Goal: Task Accomplishment & Management: Complete application form

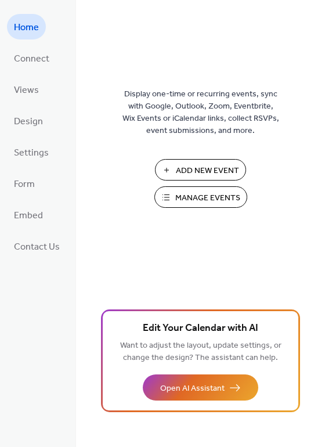
click at [199, 165] on span "Add New Event" at bounding box center [207, 171] width 63 height 12
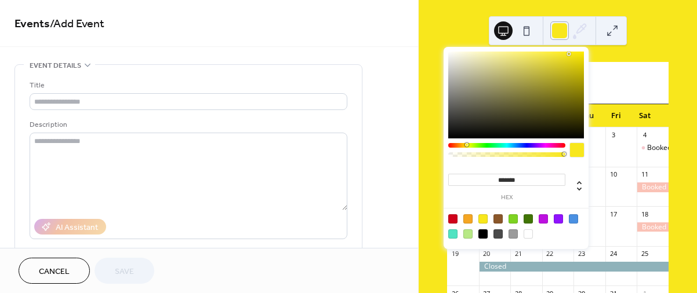
click at [555, 30] on div at bounding box center [559, 30] width 19 height 19
click at [527, 233] on div at bounding box center [528, 234] width 9 height 9
type input "*******"
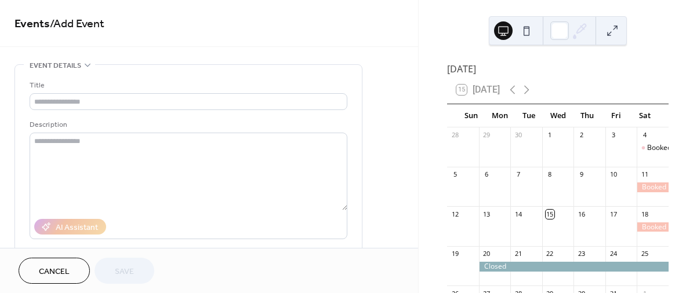
click at [425, 146] on div "October 2025 15 Today Sun Mon Tue Wed Thu Fri Sat 28 29 30 1 2 3 4 Booked 5 6 7…" at bounding box center [558, 146] width 278 height 293
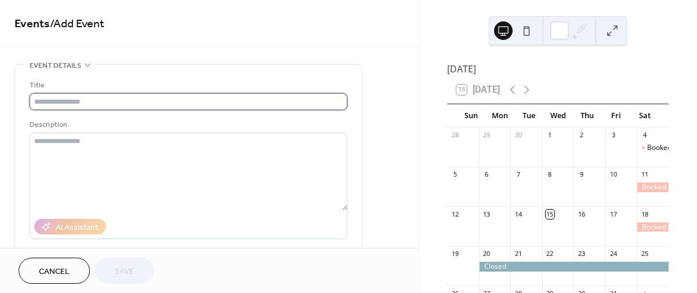
click at [37, 100] on input "text" at bounding box center [189, 101] width 318 height 17
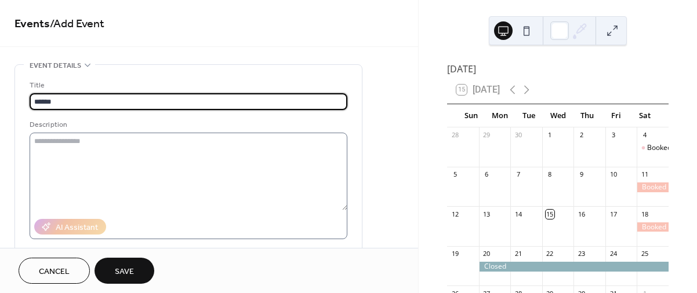
type input "******"
click at [38, 136] on textarea at bounding box center [189, 172] width 318 height 78
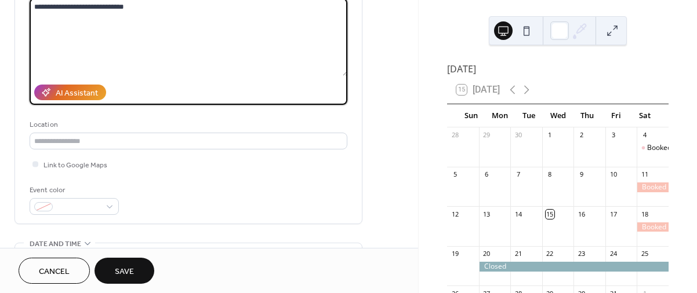
scroll to position [135, 0]
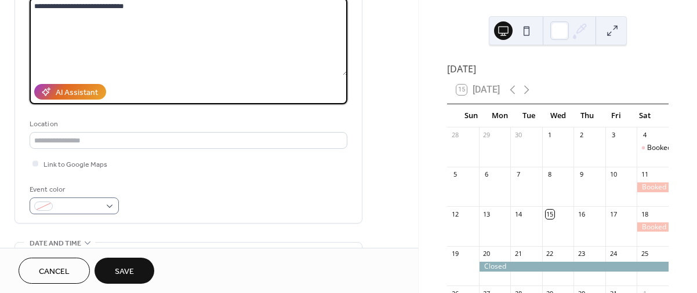
type textarea "**********"
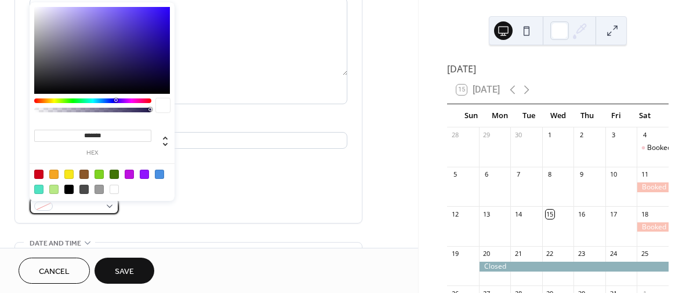
click at [107, 209] on div at bounding box center [74, 206] width 89 height 17
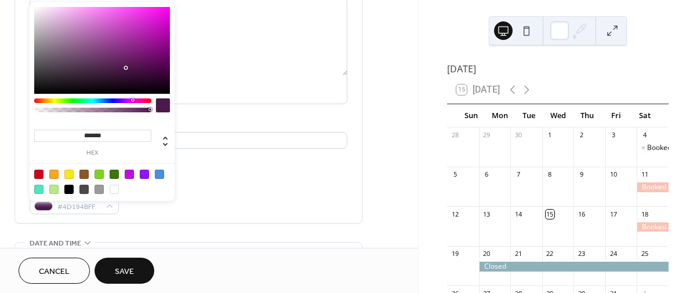
click at [132, 100] on div at bounding box center [92, 101] width 117 height 5
click at [54, 176] on div at bounding box center [53, 174] width 9 height 9
type input "*******"
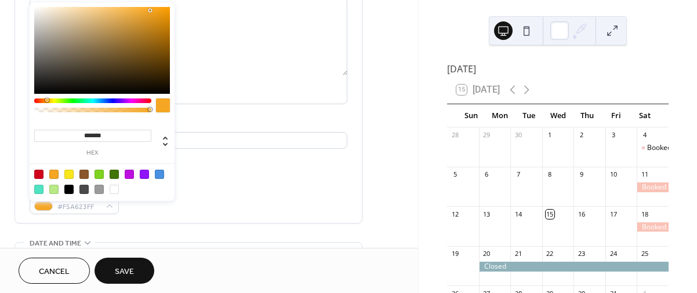
click at [86, 152] on label "hex" at bounding box center [92, 153] width 117 height 6
click at [86, 142] on input "*******" at bounding box center [92, 136] width 117 height 12
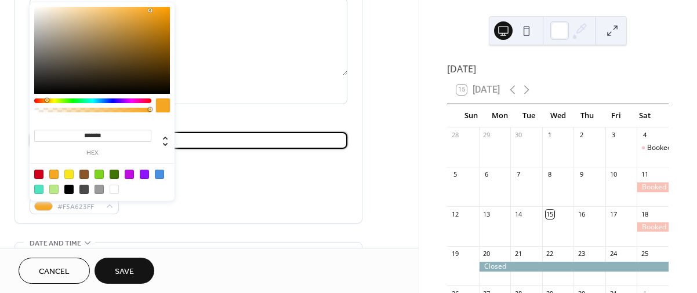
drag, startPoint x: 245, startPoint y: 150, endPoint x: 288, endPoint y: 179, distance: 52.3
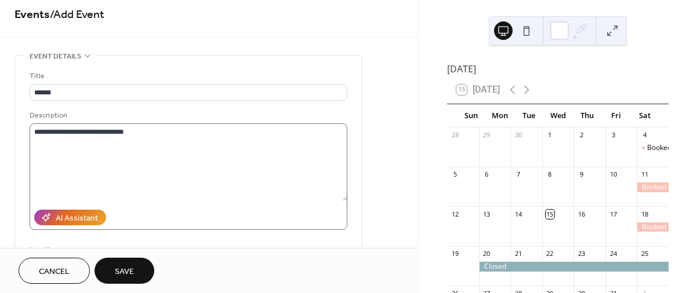
scroll to position [0, 0]
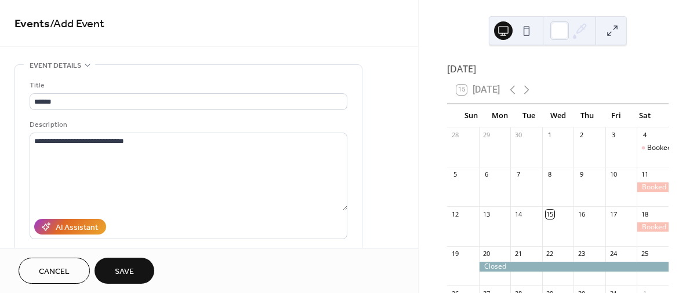
click at [637, 193] on div at bounding box center [653, 188] width 32 height 10
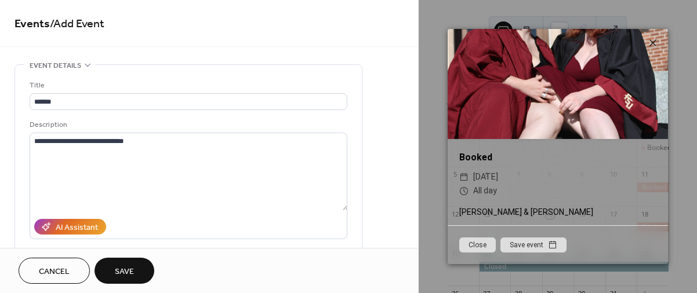
click at [488, 247] on button "Close" at bounding box center [477, 245] width 37 height 15
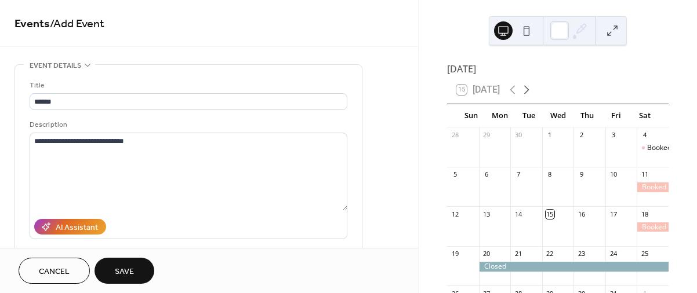
click at [527, 93] on icon at bounding box center [526, 90] width 5 height 9
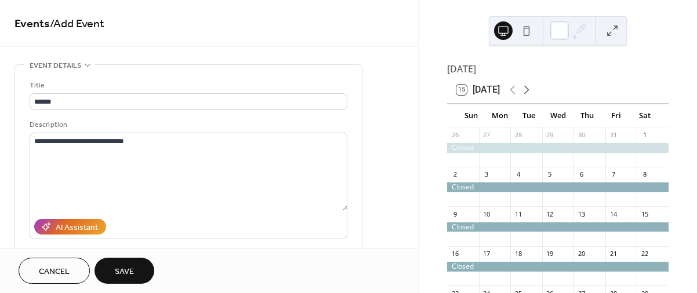
click at [527, 93] on icon at bounding box center [526, 90] width 5 height 9
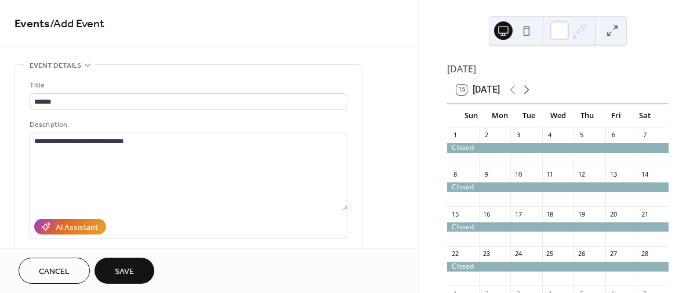
click at [527, 93] on icon at bounding box center [526, 90] width 5 height 9
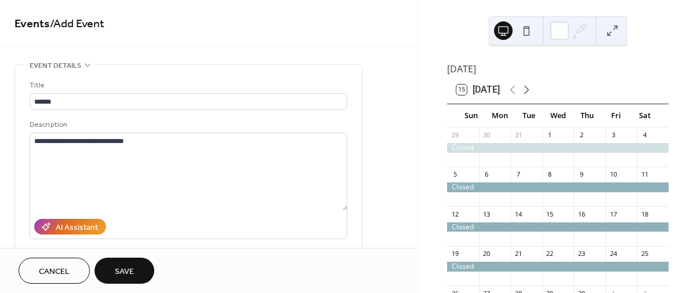
click at [527, 93] on icon at bounding box center [526, 90] width 5 height 9
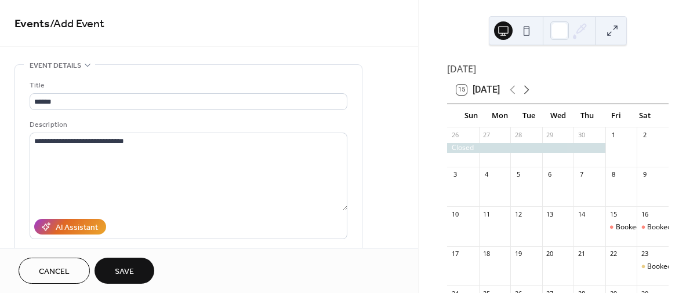
click at [527, 93] on icon at bounding box center [526, 90] width 5 height 9
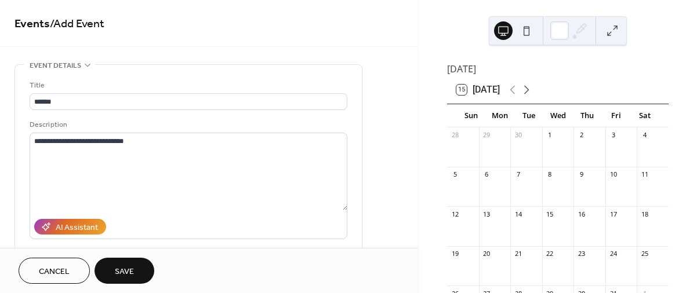
click at [527, 93] on icon at bounding box center [526, 90] width 5 height 9
click at [637, 143] on div "3" at bounding box center [653, 136] width 32 height 16
click at [637, 153] on div at bounding box center [653, 153] width 32 height 20
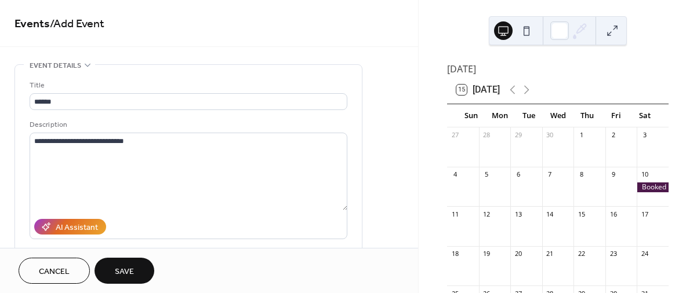
click at [640, 140] on div "3" at bounding box center [644, 135] width 9 height 9
click at [637, 155] on div at bounding box center [653, 153] width 32 height 20
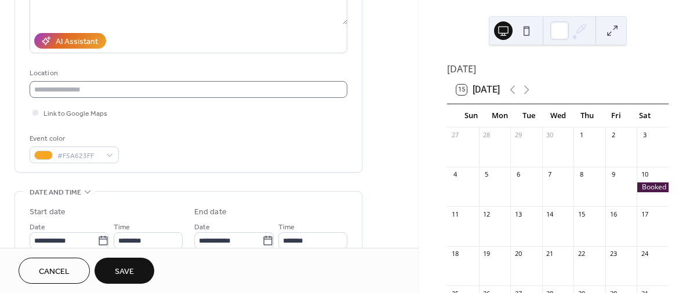
scroll to position [193, 0]
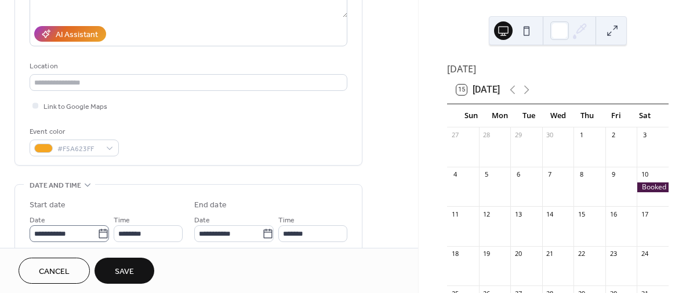
click at [98, 237] on icon at bounding box center [103, 234] width 12 height 12
click at [97, 237] on input "**********" at bounding box center [64, 234] width 68 height 17
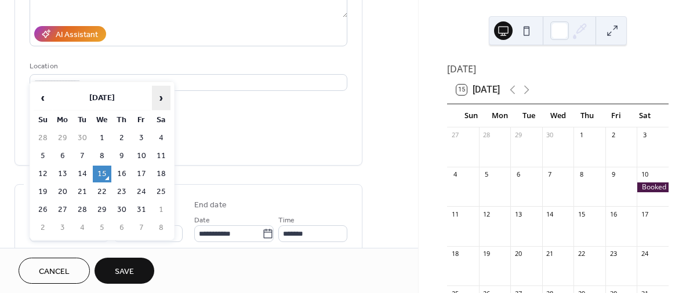
click at [161, 97] on span "›" at bounding box center [161, 97] width 17 height 23
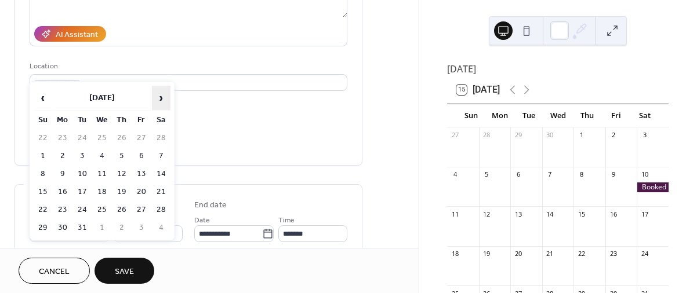
click at [161, 97] on span "›" at bounding box center [161, 97] width 17 height 23
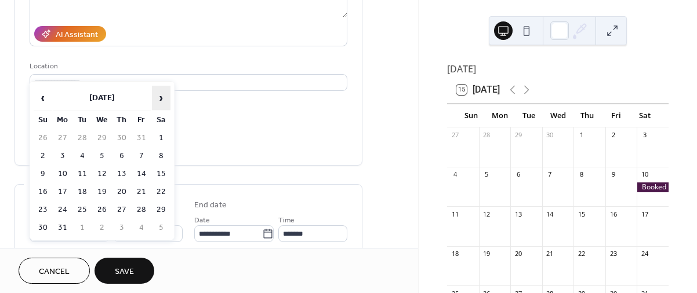
click at [161, 97] on span "›" at bounding box center [161, 97] width 17 height 23
click at [161, 133] on td "3" at bounding box center [161, 138] width 19 height 17
type input "**********"
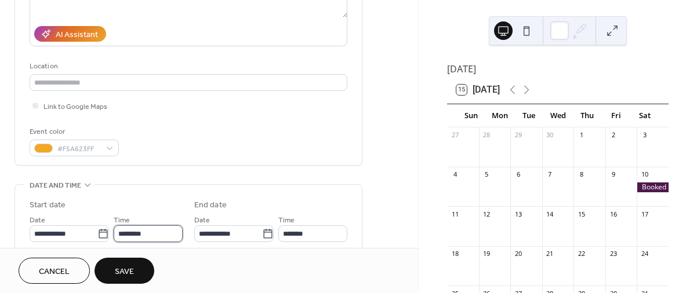
click at [119, 235] on input "********" at bounding box center [148, 234] width 69 height 17
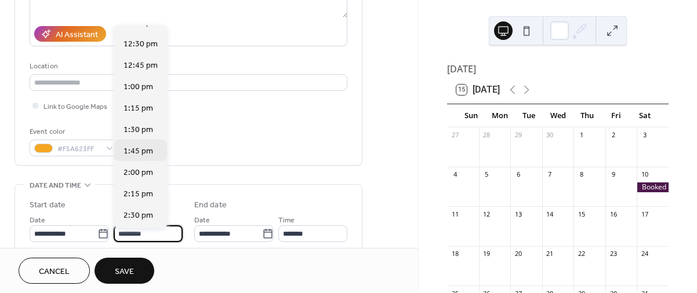
scroll to position [1068, 0]
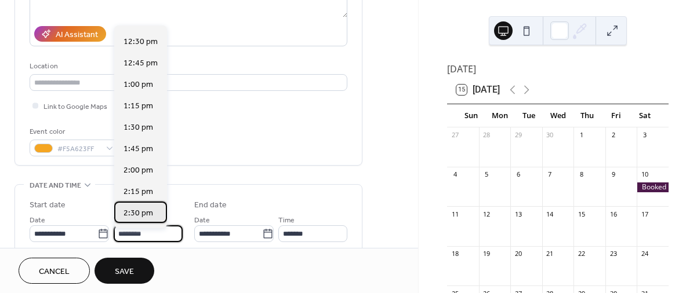
click at [129, 209] on span "2:30 pm" at bounding box center [139, 213] width 30 height 12
type input "*******"
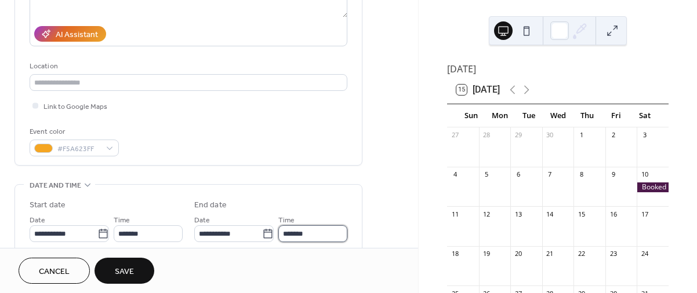
click at [293, 238] on input "*******" at bounding box center [312, 234] width 69 height 17
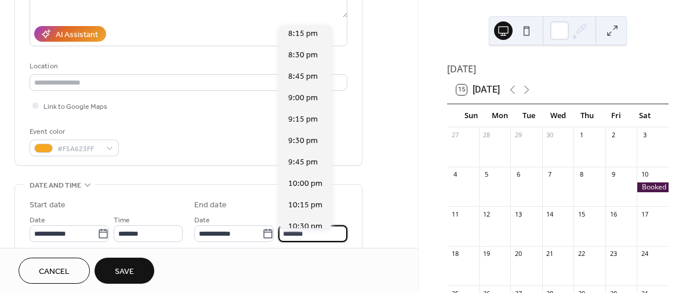
scroll to position [483, 0]
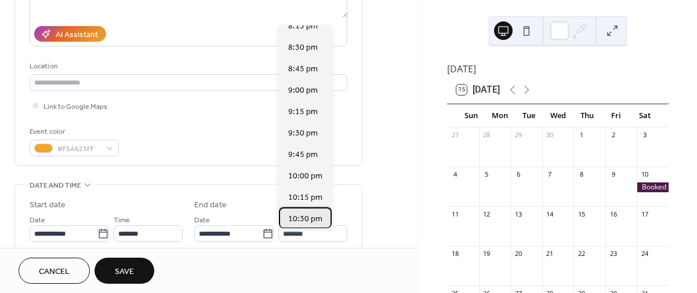
click at [291, 216] on span "10:30 pm" at bounding box center [305, 219] width 34 height 12
type input "********"
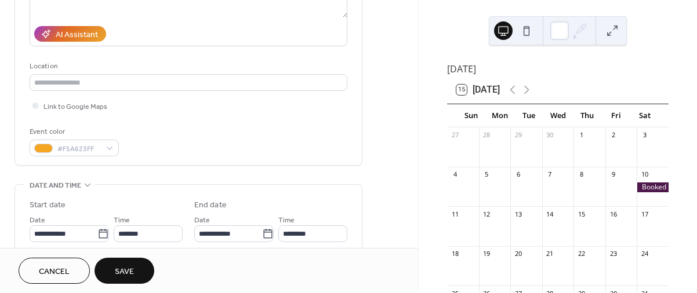
click at [118, 263] on button "Save" at bounding box center [125, 271] width 60 height 26
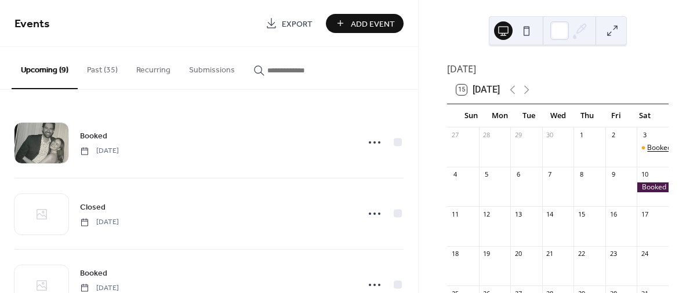
click at [647, 153] on div "Booked" at bounding box center [659, 148] width 24 height 10
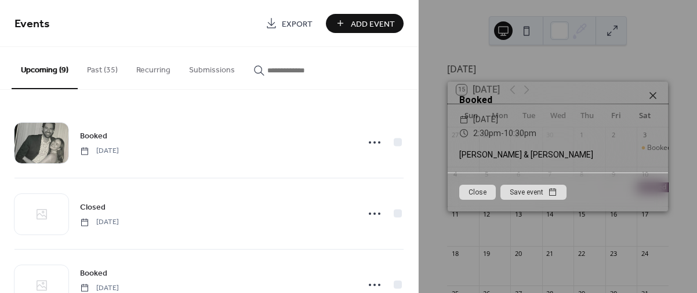
click at [481, 194] on button "Close" at bounding box center [477, 192] width 37 height 15
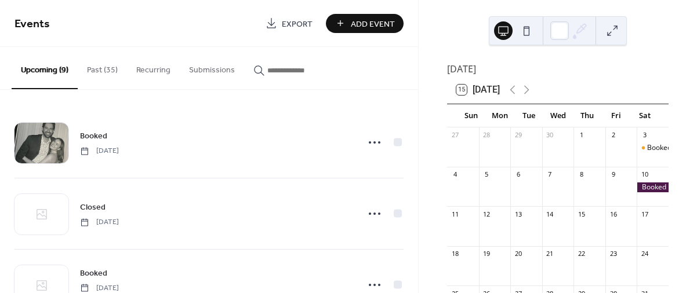
drag, startPoint x: 509, startPoint y: 144, endPoint x: 446, endPoint y: 158, distance: 64.2
click at [447, 158] on div "October 2026 15 Today Sun Mon Tue Wed Thu Fri Sat 27 28 29 30 1 2 3 Booked 4 5 …" at bounding box center [557, 232] width 241 height 343
click at [496, 158] on div at bounding box center [495, 153] width 32 height 20
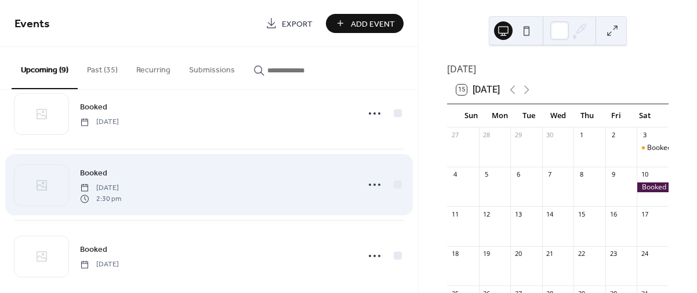
scroll to position [464, 0]
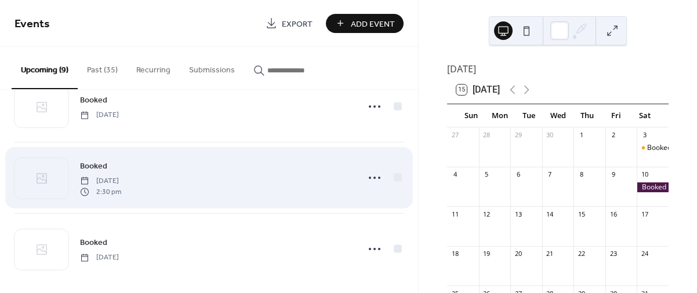
click at [252, 177] on div "Booked Saturday, October 3, 2026 2:30 pm" at bounding box center [215, 177] width 271 height 37
click at [121, 179] on span "Saturday, October 3, 2026" at bounding box center [100, 181] width 41 height 10
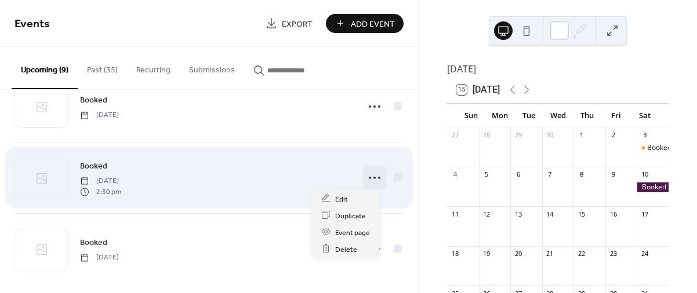
click at [373, 176] on icon at bounding box center [374, 178] width 19 height 19
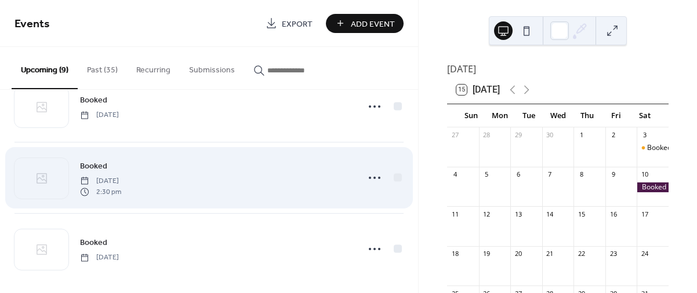
click at [264, 180] on div "Booked Saturday, October 3, 2026 2:30 pm" at bounding box center [215, 177] width 271 height 37
click at [395, 175] on div at bounding box center [398, 177] width 8 height 8
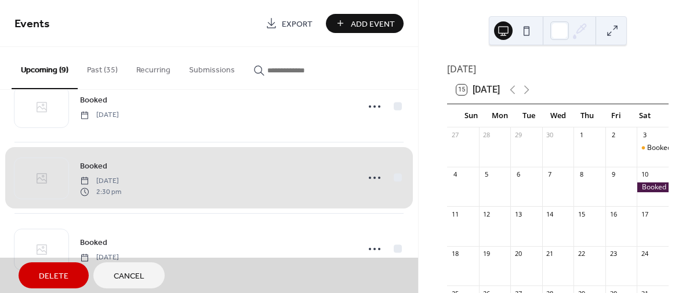
click at [394, 175] on div "Booked Saturday, October 3, 2026 2:30 pm" at bounding box center [208, 177] width 389 height 71
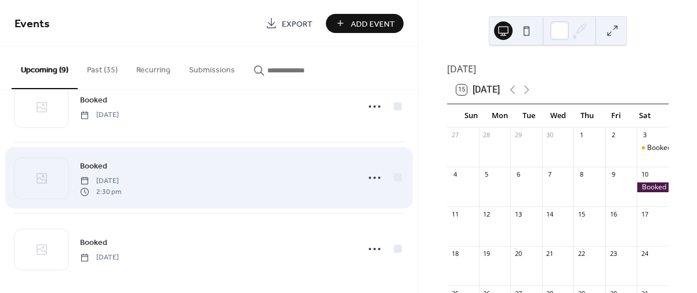
click at [292, 187] on div "Booked Saturday, October 3, 2026 2:30 pm" at bounding box center [215, 177] width 271 height 37
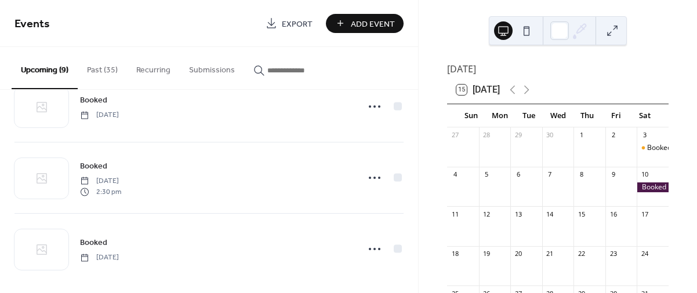
click at [363, 24] on span "Add Event" at bounding box center [373, 24] width 44 height 12
